Goal: Information Seeking & Learning: Learn about a topic

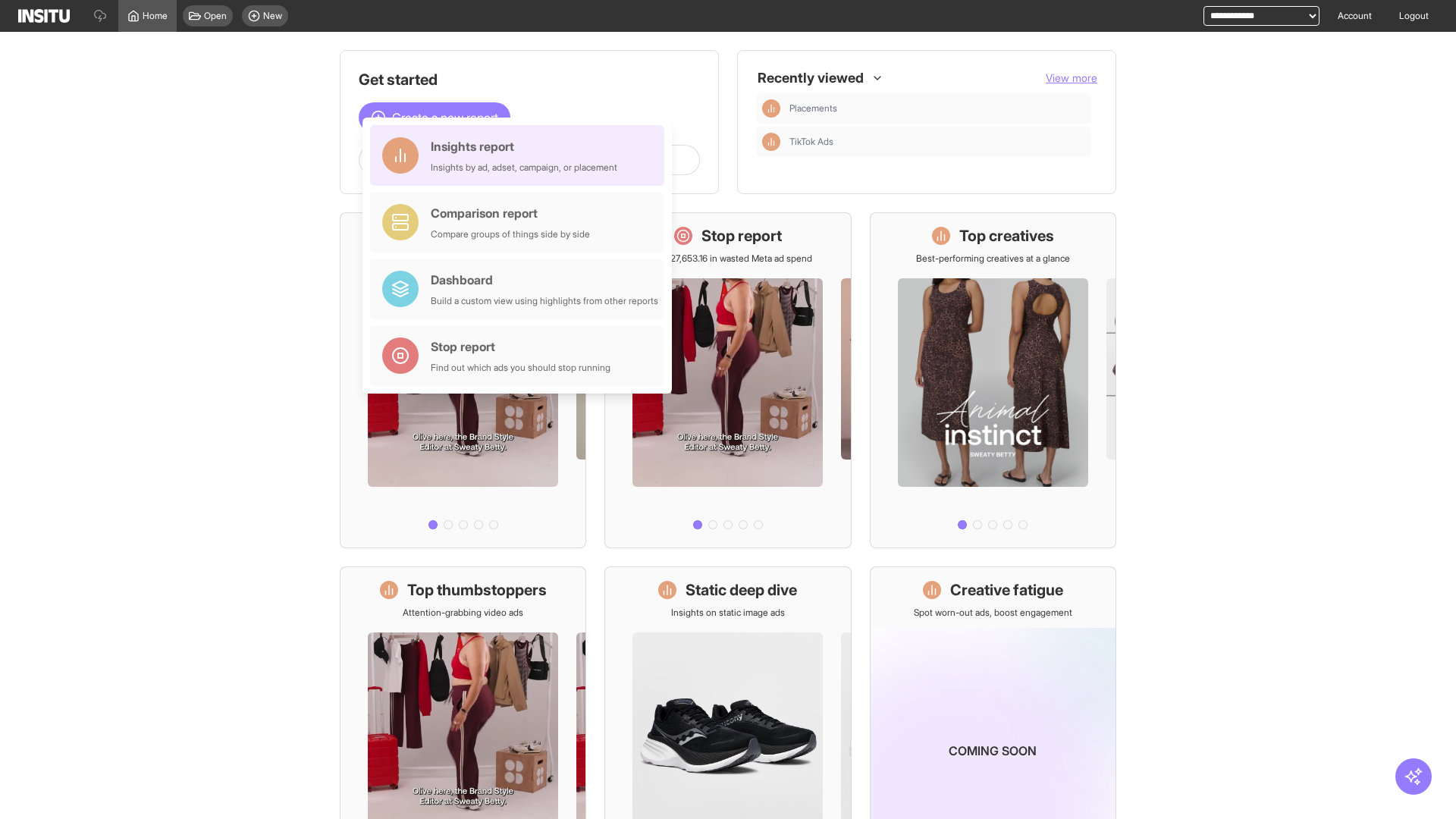
click at [521, 155] on div "Insights report Insights by ad, adset, campaign, or placement" at bounding box center [524, 155] width 186 height 37
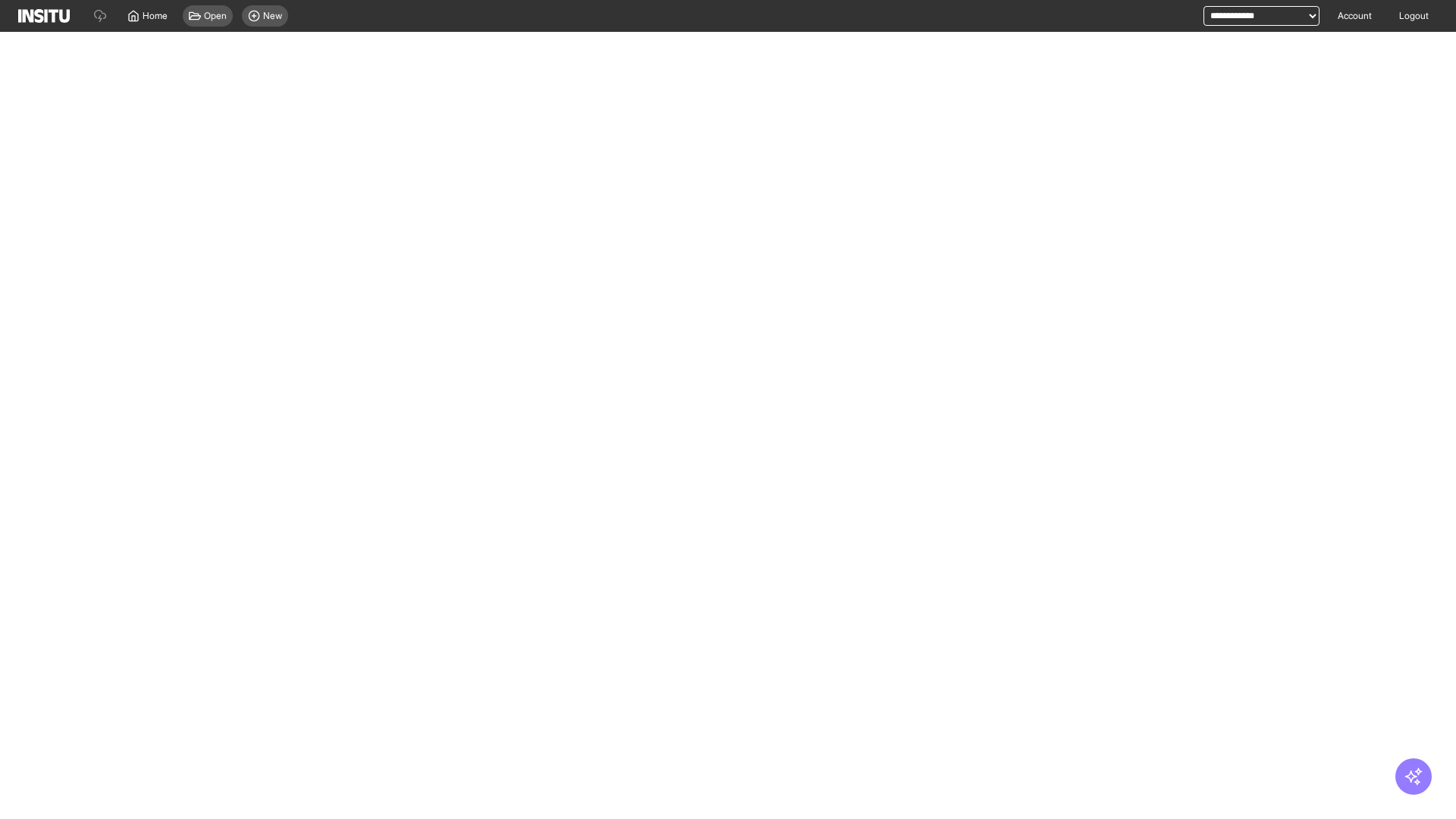
select select "**"
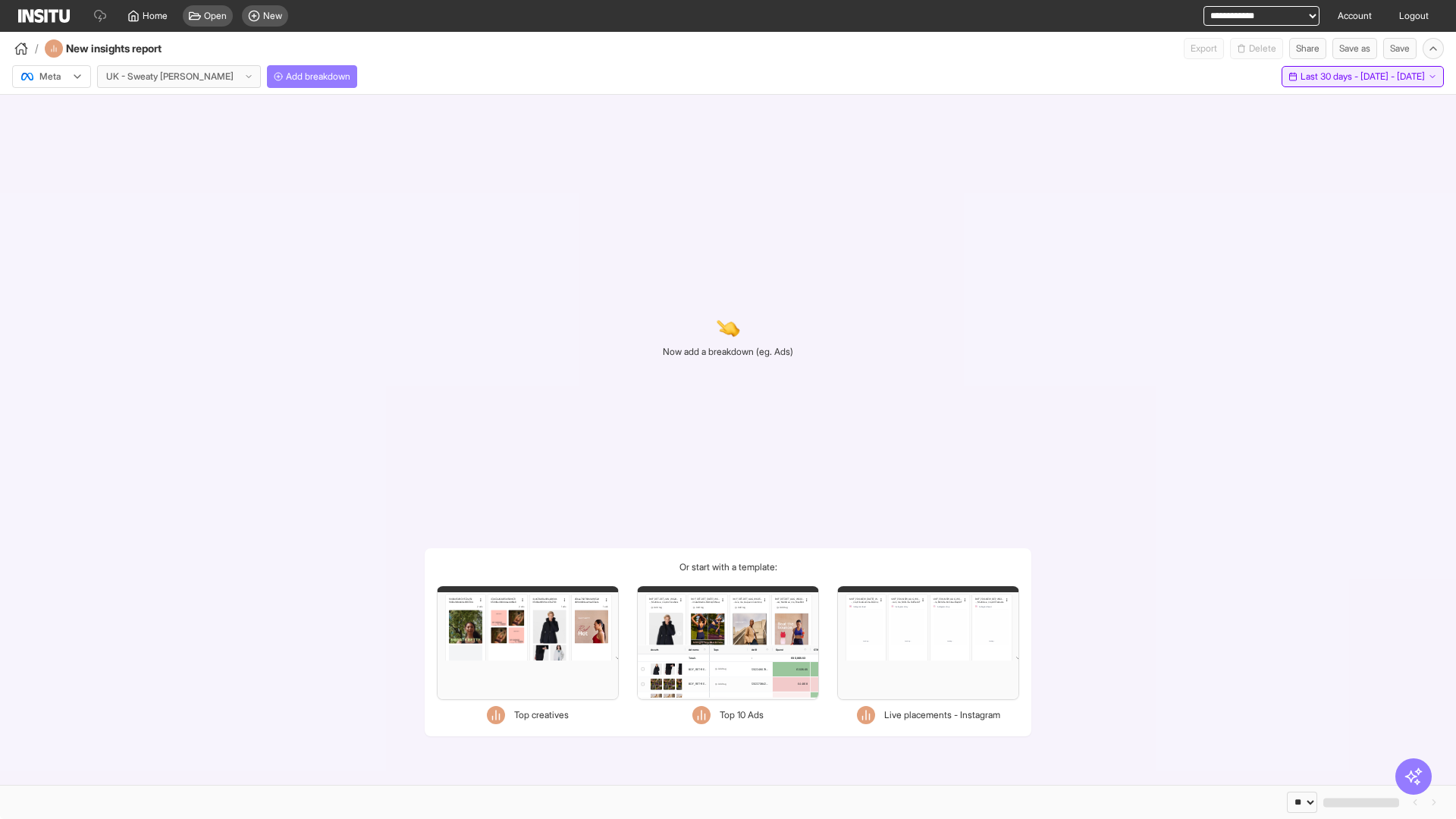
click at [1331, 77] on span "Last 30 days - [DATE] - [DATE]" at bounding box center [1362, 76] width 124 height 13
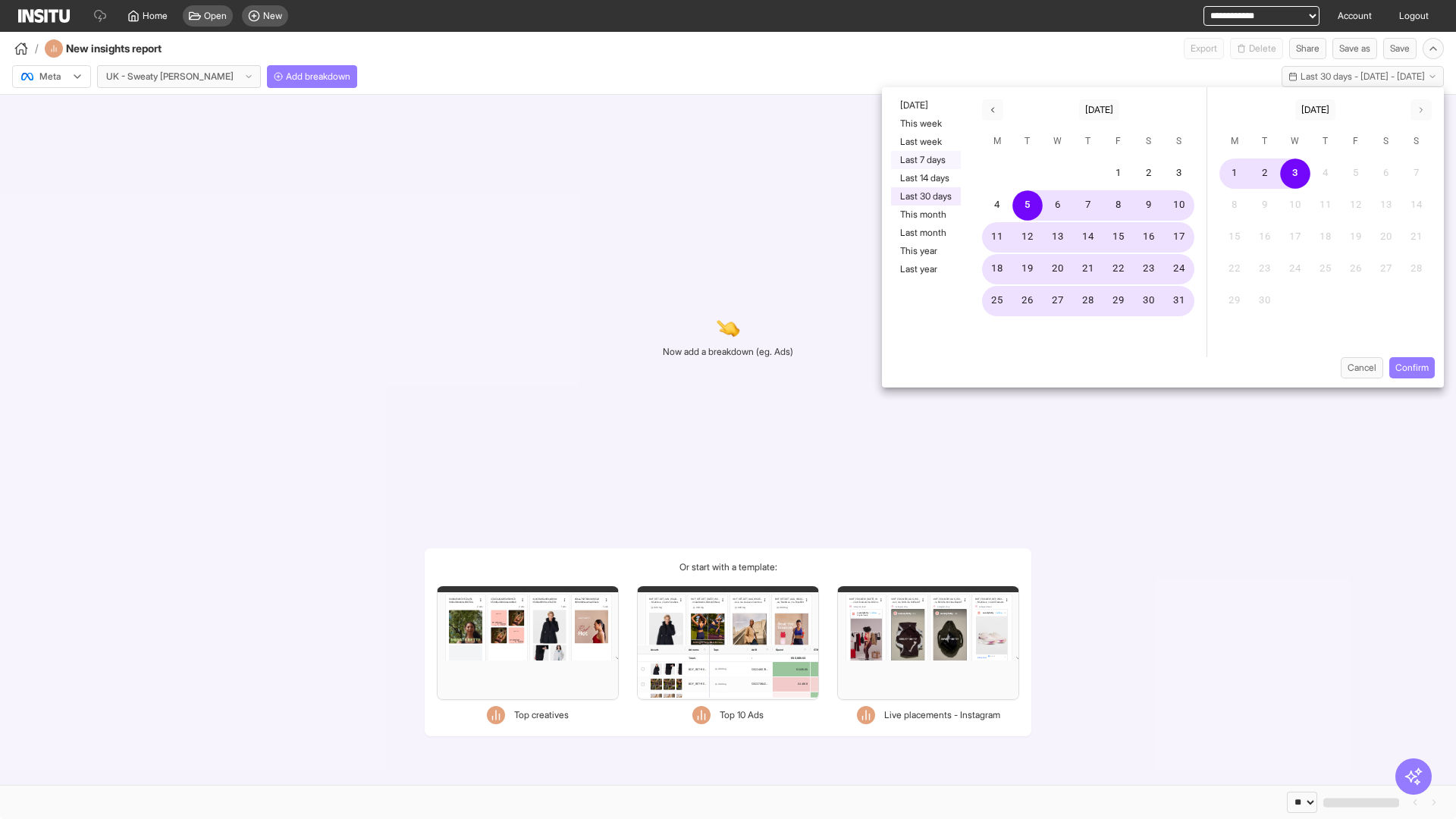
click at [924, 160] on button "Last 7 days" at bounding box center [925, 160] width 69 height 18
